Goal: Information Seeking & Learning: Learn about a topic

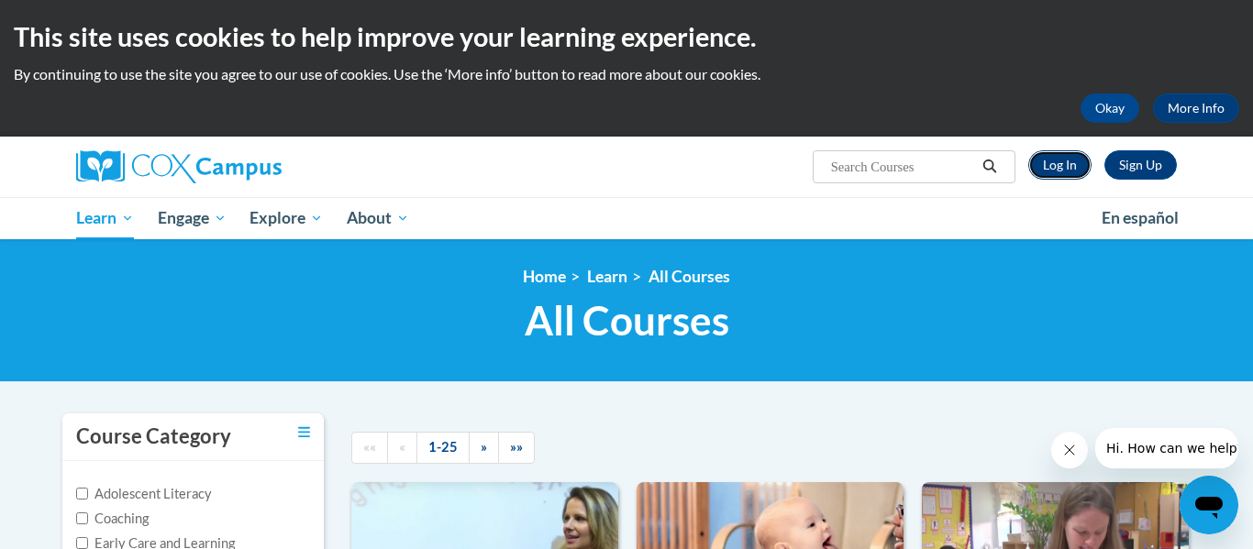
click at [1046, 160] on link "Log In" at bounding box center [1059, 164] width 63 height 29
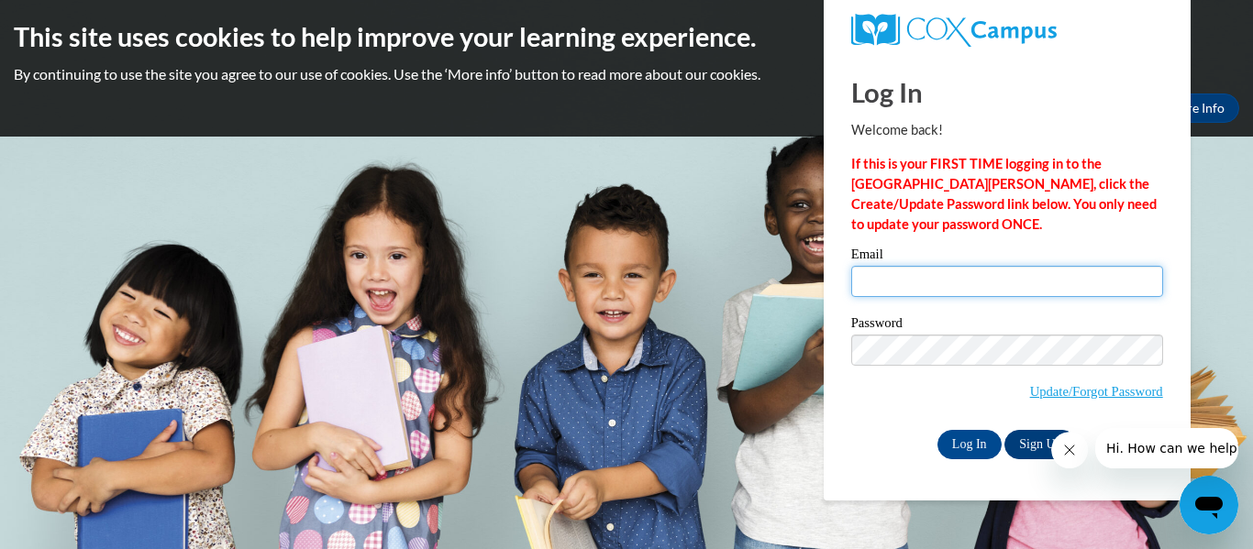
type input "lilymorris175@gmail.com"
click at [1009, 443] on link "Sign Up" at bounding box center [1040, 444] width 72 height 29
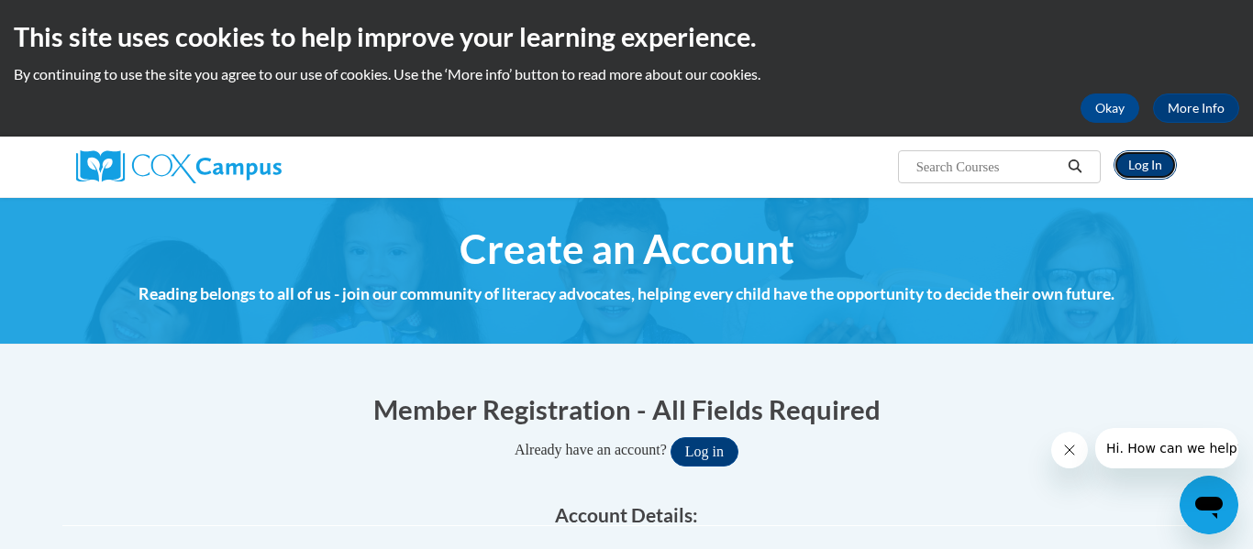
click at [1148, 167] on link "Log In" at bounding box center [1144, 164] width 63 height 29
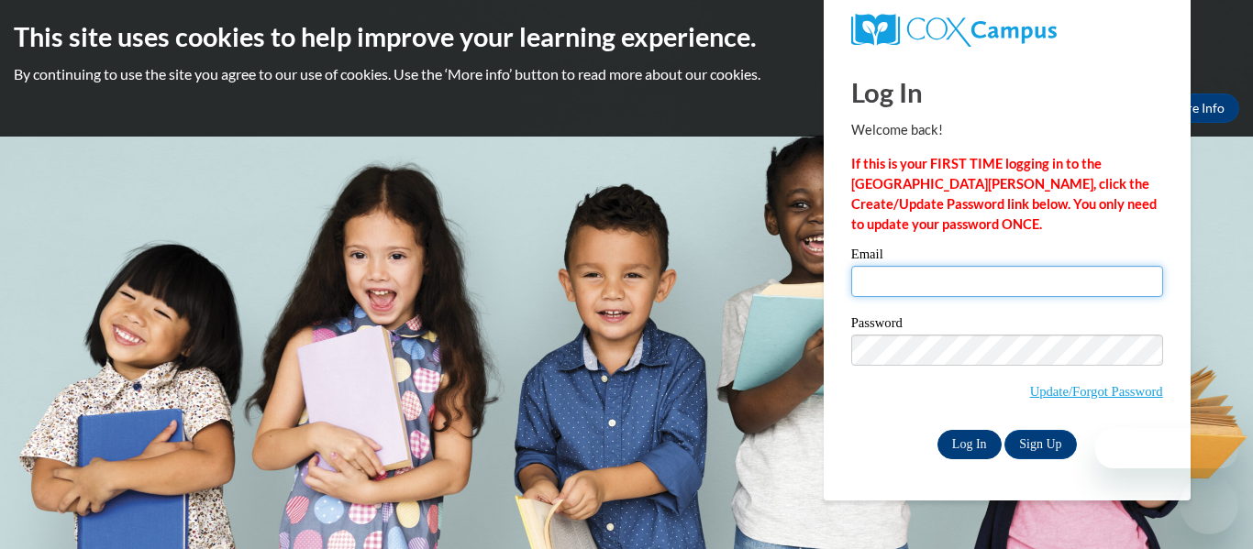
type input "lilymorris175@gmail.com"
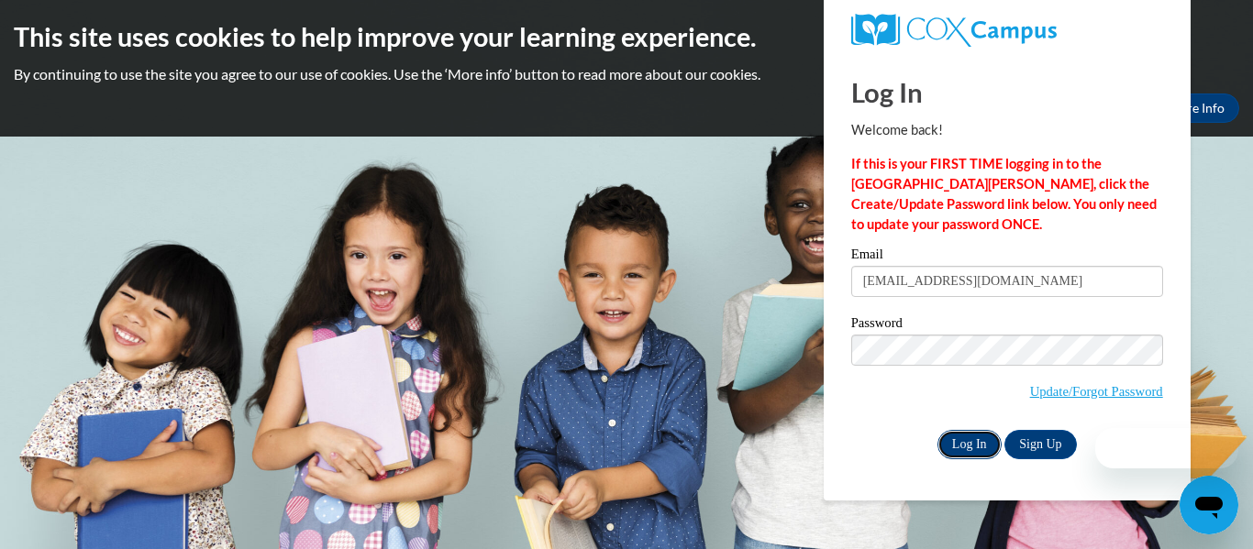
click at [987, 443] on input "Log In" at bounding box center [969, 444] width 64 height 29
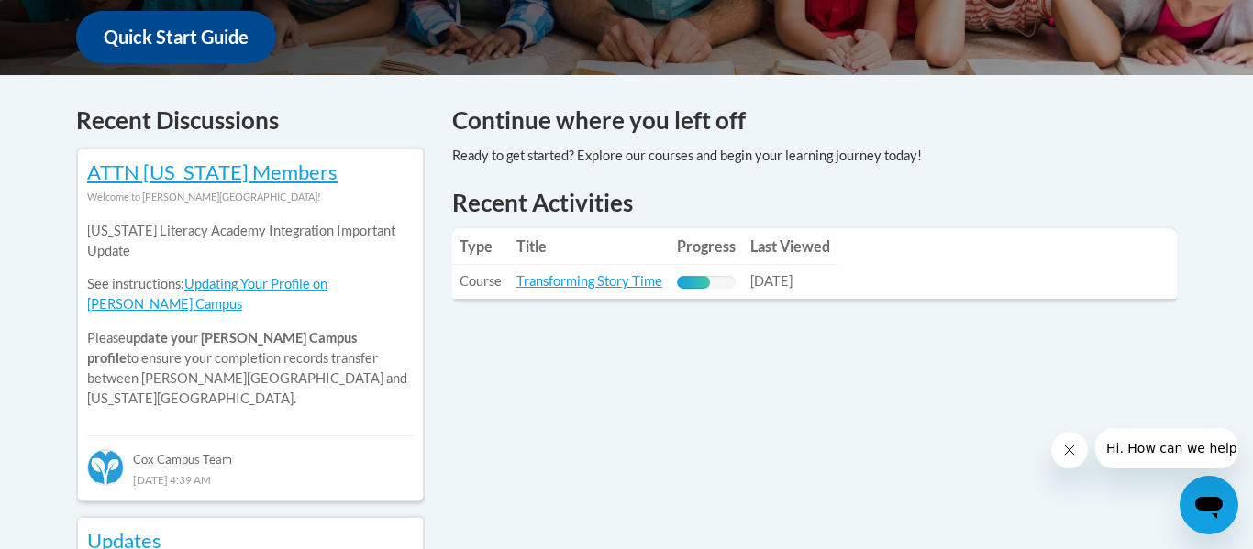
scroll to position [703, 0]
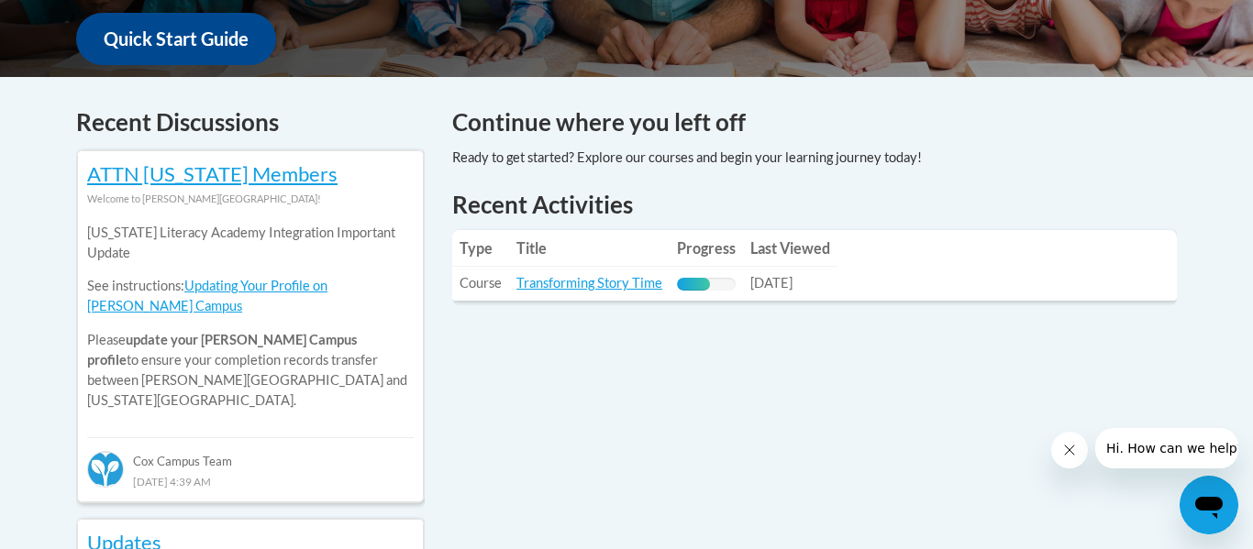
click at [623, 291] on td "Title: Transforming Story Time" at bounding box center [589, 284] width 160 height 34
click at [623, 288] on link "Transforming Story Time" at bounding box center [589, 283] width 146 height 16
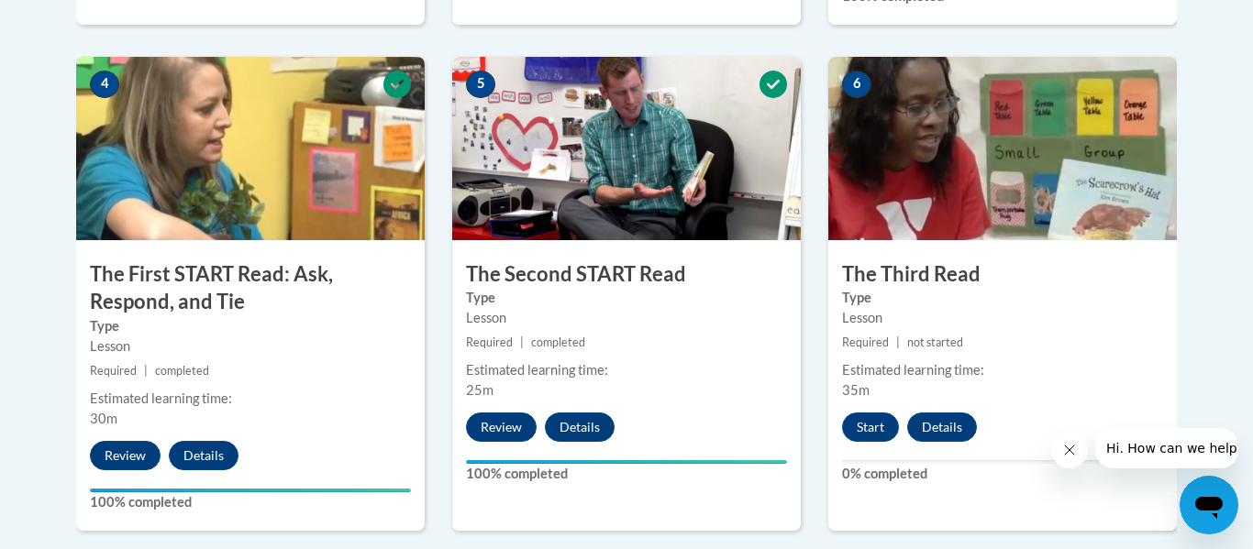
scroll to position [1106, 0]
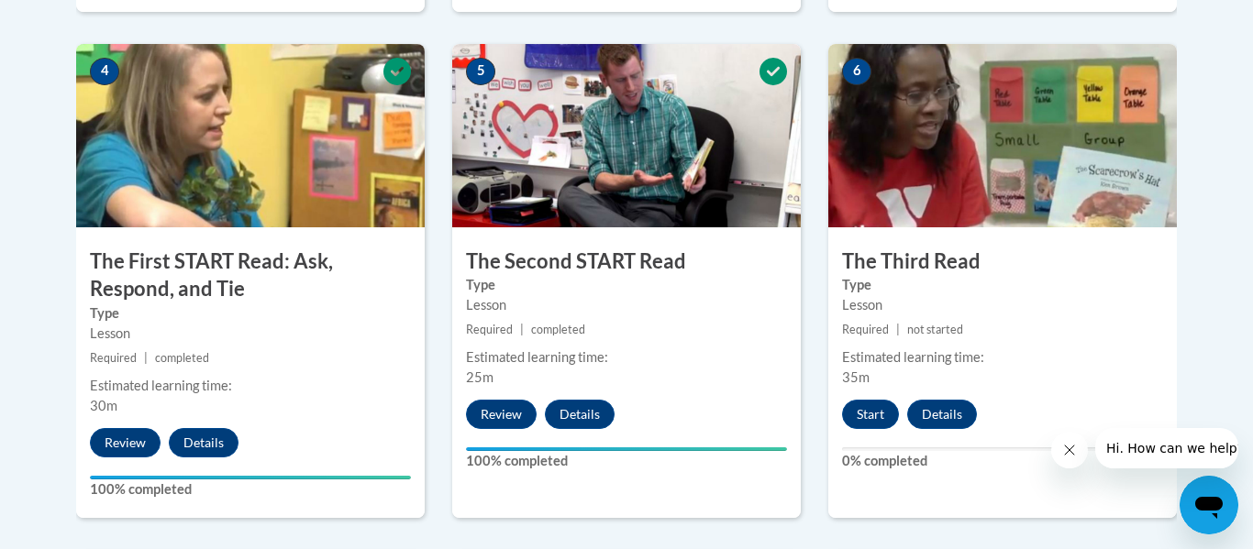
click at [876, 429] on div "6 The Third Read Type Lesson Required | not started Estimated learning time: 35…" at bounding box center [1002, 281] width 348 height 474
click at [870, 423] on button "Start" at bounding box center [870, 414] width 57 height 29
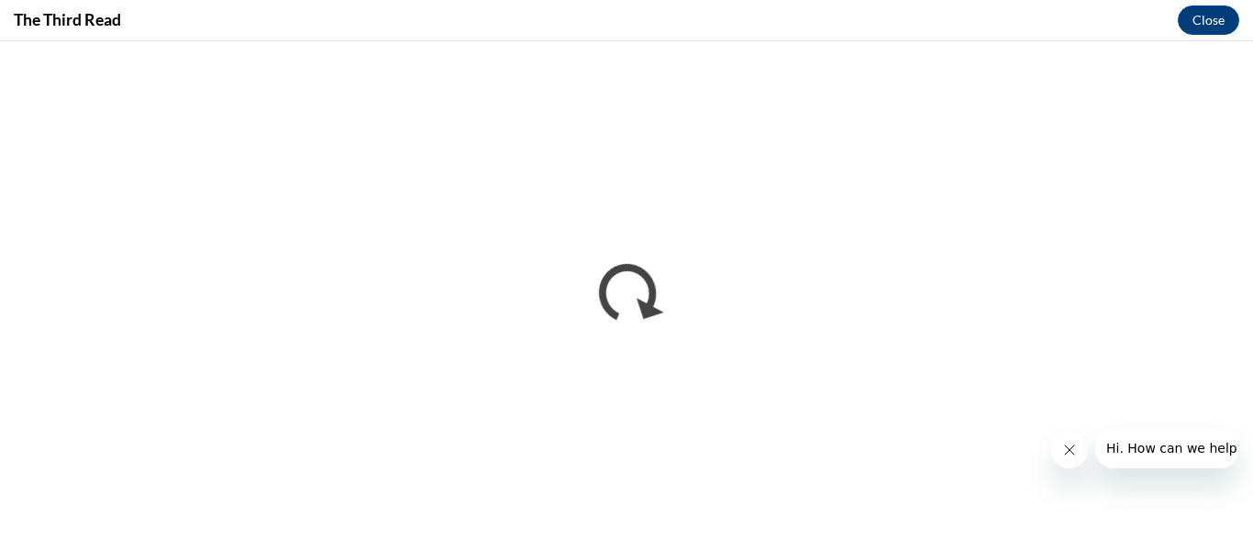
scroll to position [0, 0]
